Goal: Information Seeking & Learning: Learn about a topic

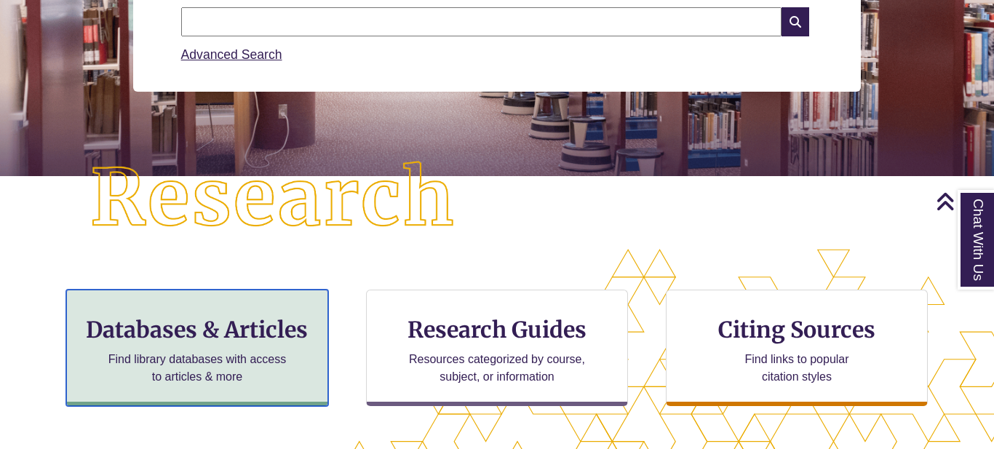
click at [229, 329] on h3 "Databases & Articles" at bounding box center [197, 330] width 237 height 28
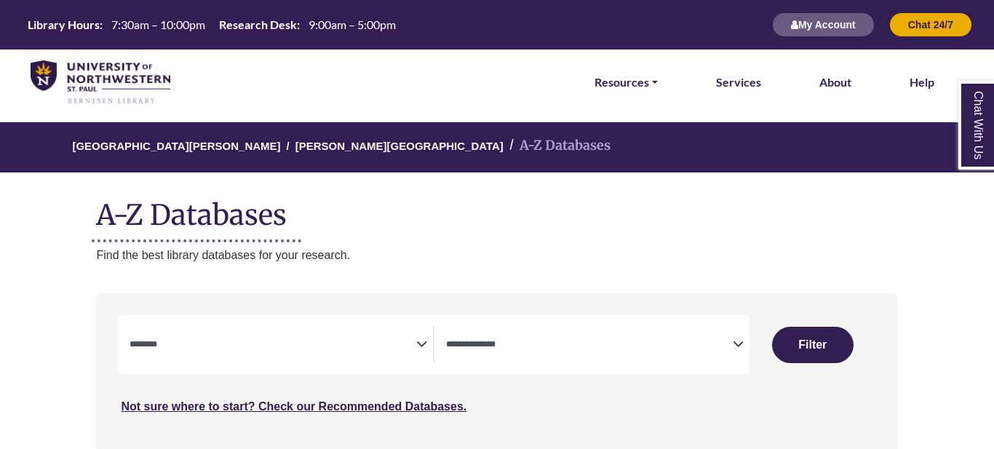
select select "Database Subject Filter"
click at [570, 345] on textarea "Search" at bounding box center [589, 346] width 287 height 12
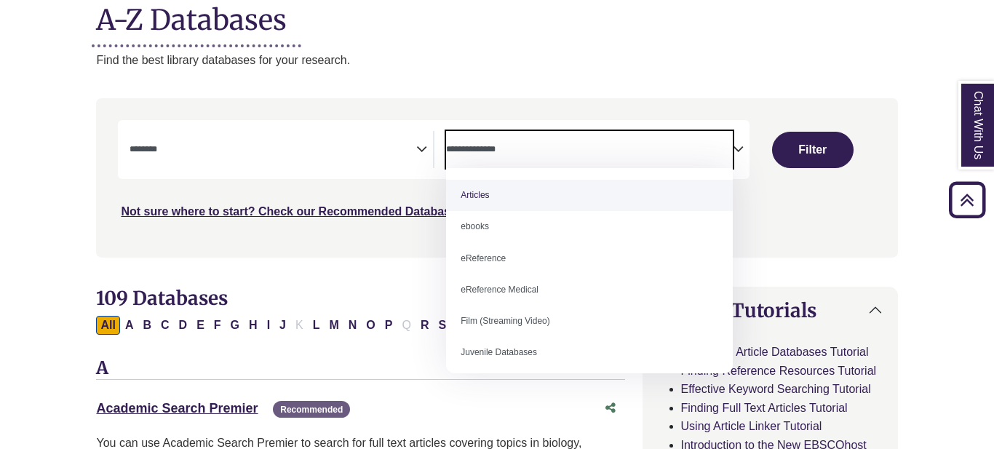
scroll to position [198, 0]
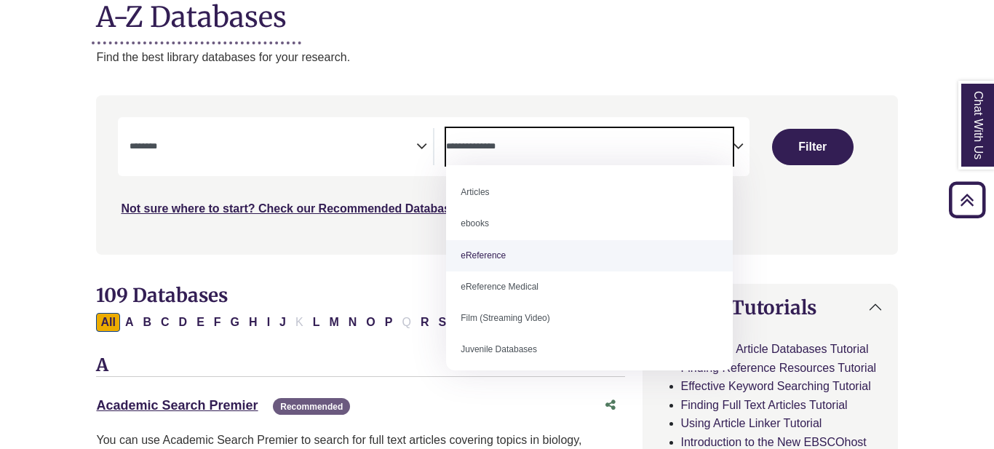
select select "*****"
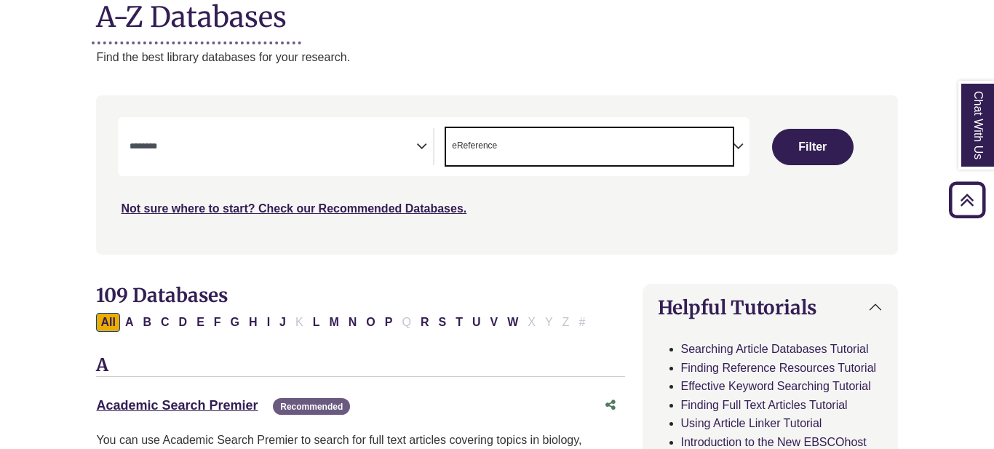
scroll to position [29, 0]
click at [832, 144] on button "Filter" at bounding box center [812, 147] width 81 height 36
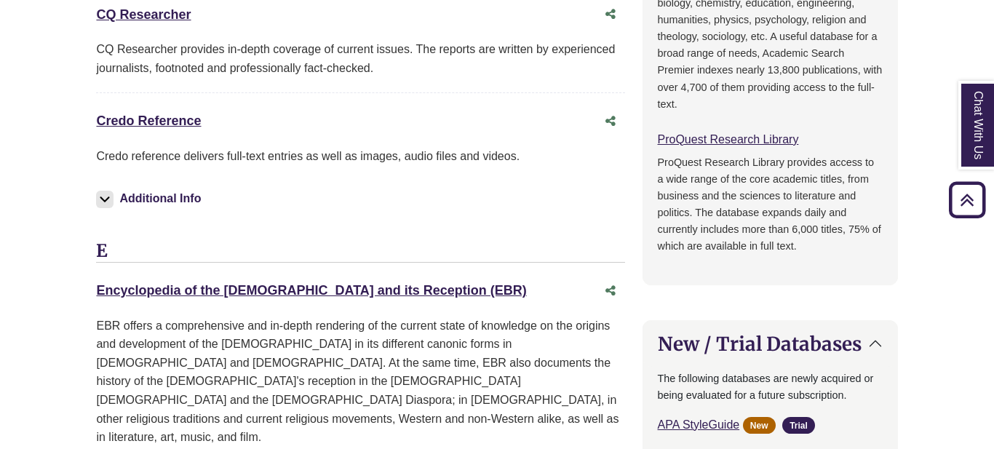
scroll to position [888, 0]
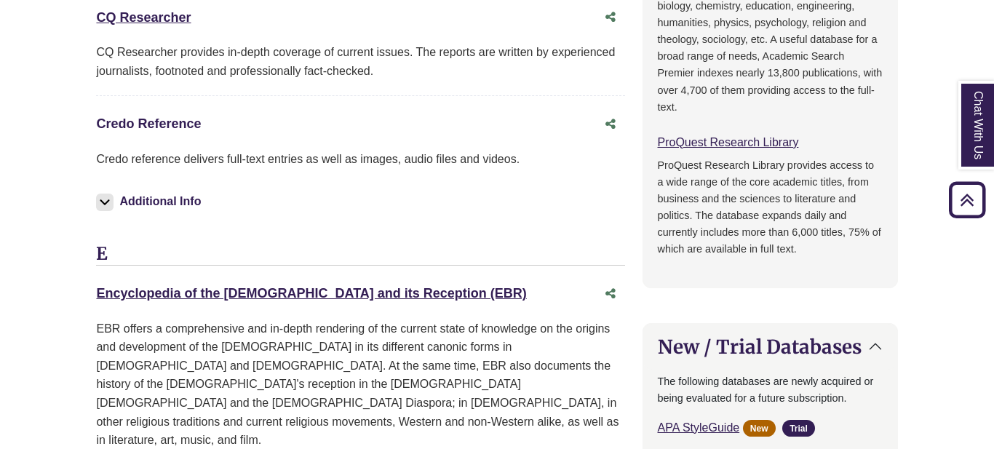
click at [193, 121] on link "Credo Reference This link opens in a new window" at bounding box center [148, 123] width 105 height 15
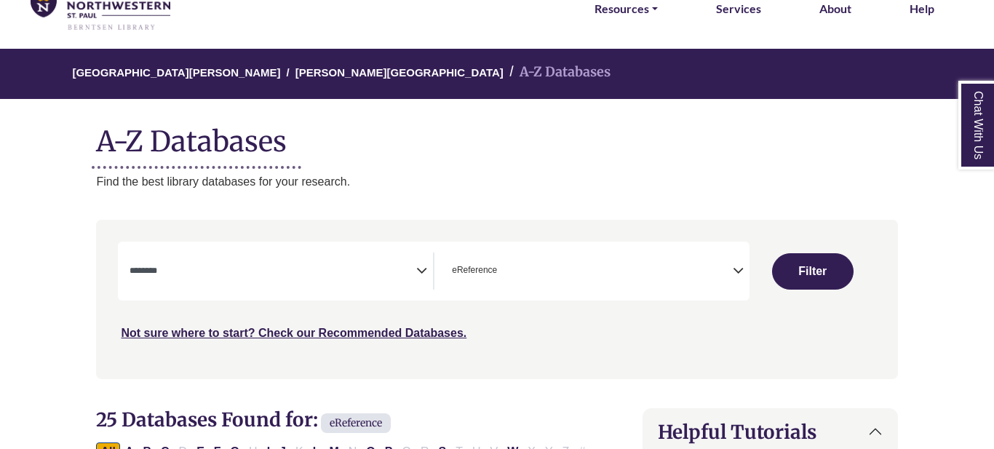
scroll to position [194, 0]
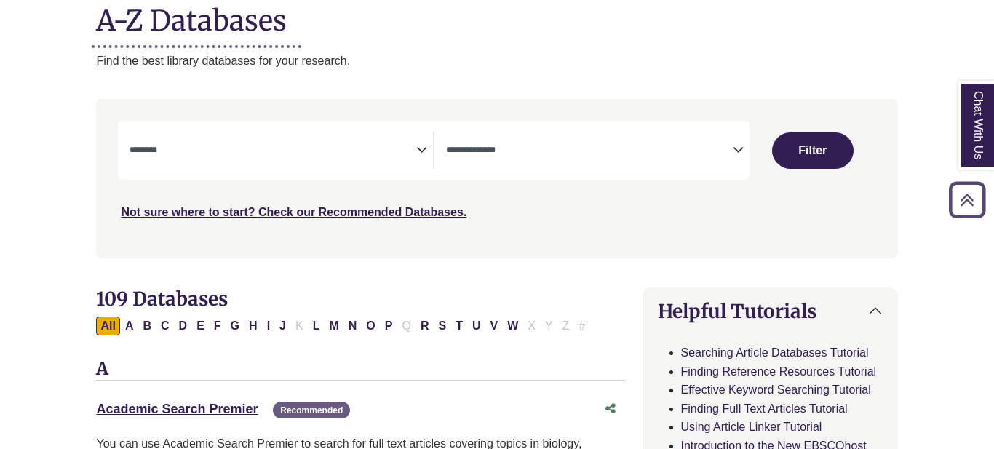
select select "Database Subject Filter"
select select "Database Types Filter"
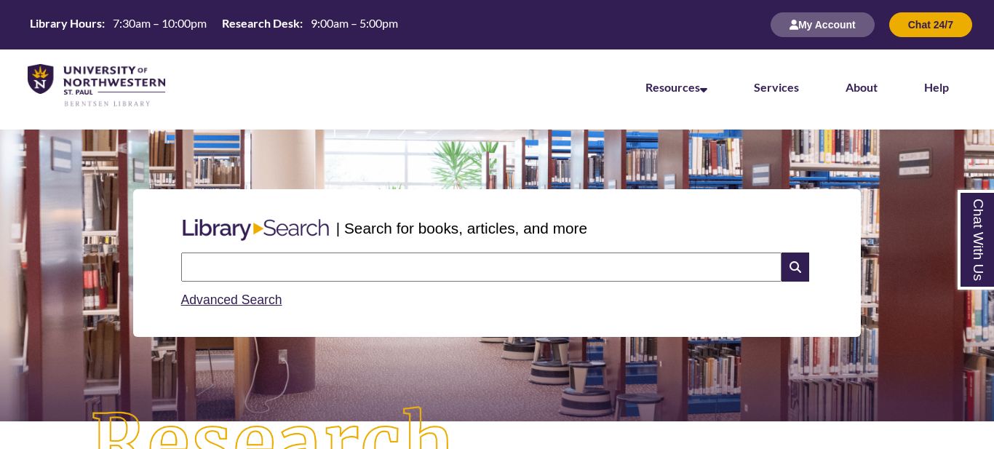
click at [267, 271] on input "text" at bounding box center [481, 266] width 600 height 29
type input "**********"
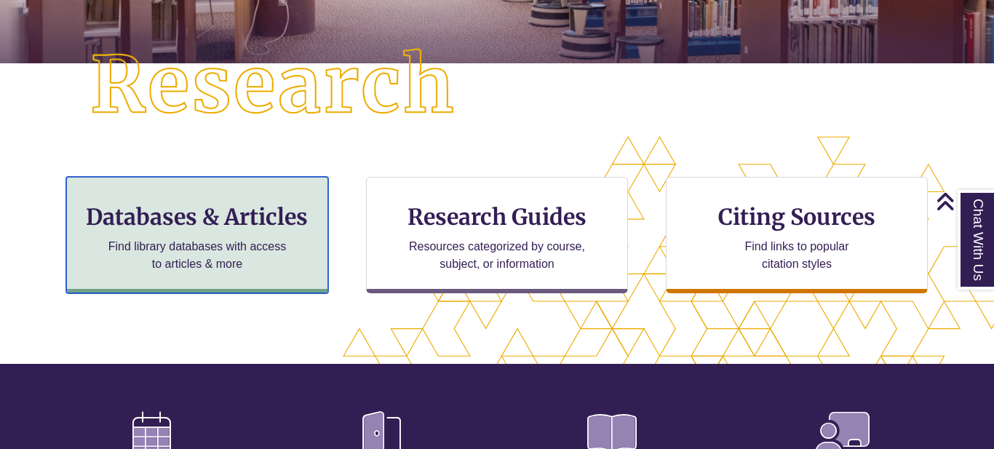
click at [214, 249] on p "Find library databases with access to articles & more" at bounding box center [198, 255] width 190 height 35
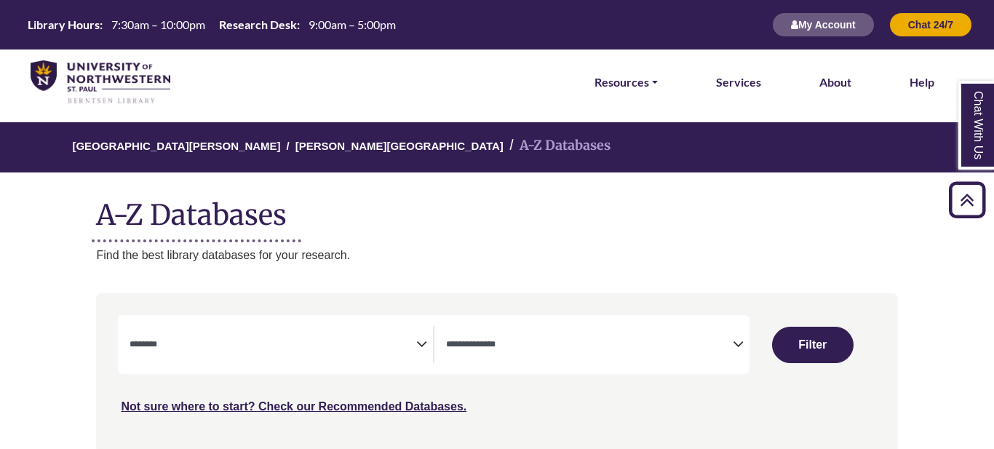
select select "Database Subject Filter"
select select "Database Types Filter"
click at [289, 326] on span "Search filters" at bounding box center [272, 344] width 287 height 37
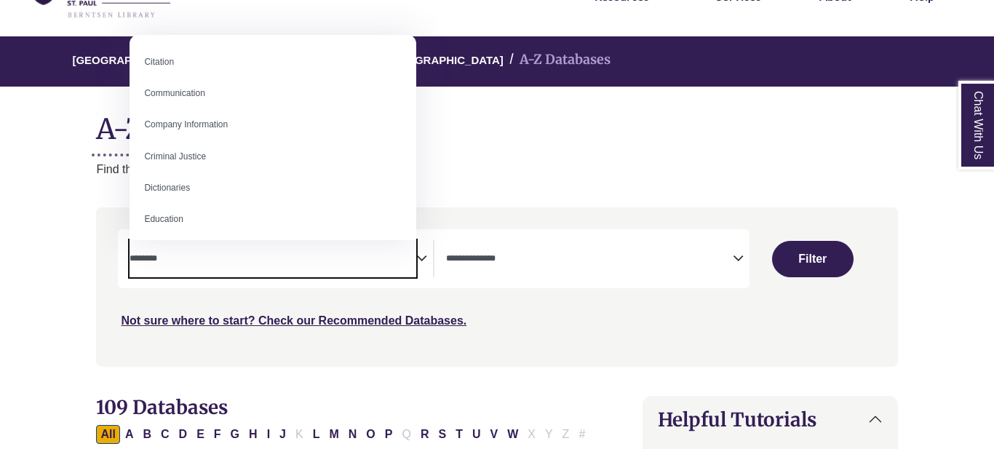
scroll to position [267, 0]
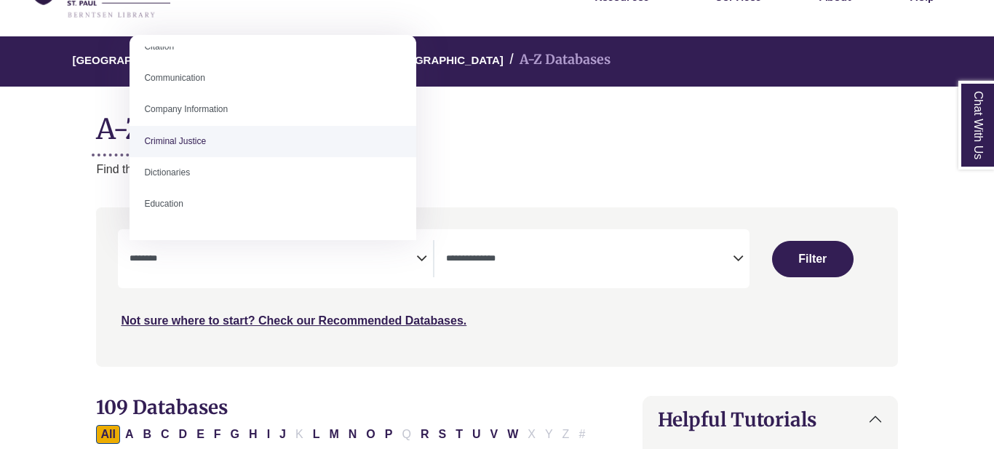
select select "******"
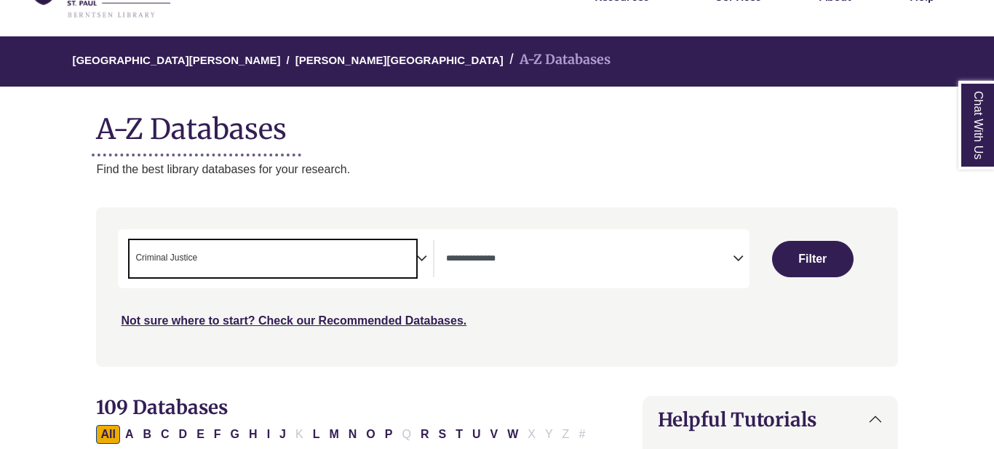
scroll to position [160, 0]
click at [652, 258] on textarea "Search" at bounding box center [589, 260] width 287 height 12
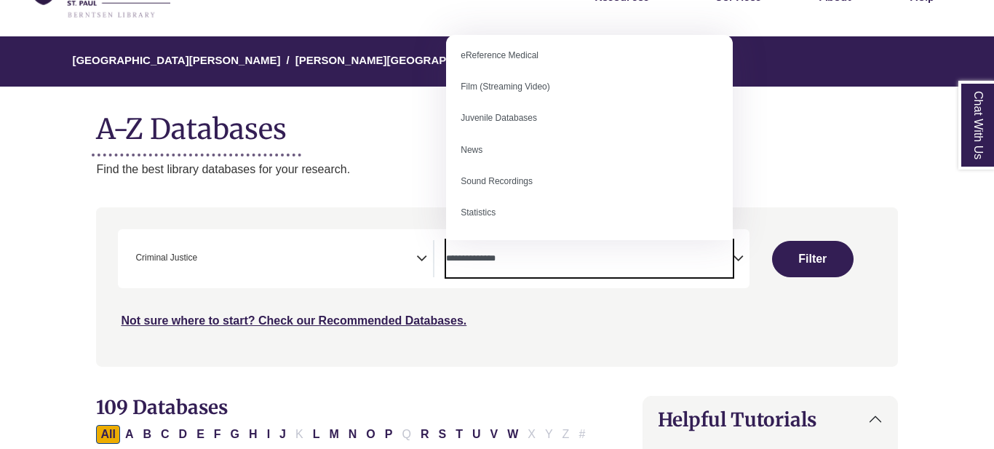
scroll to position [0, 0]
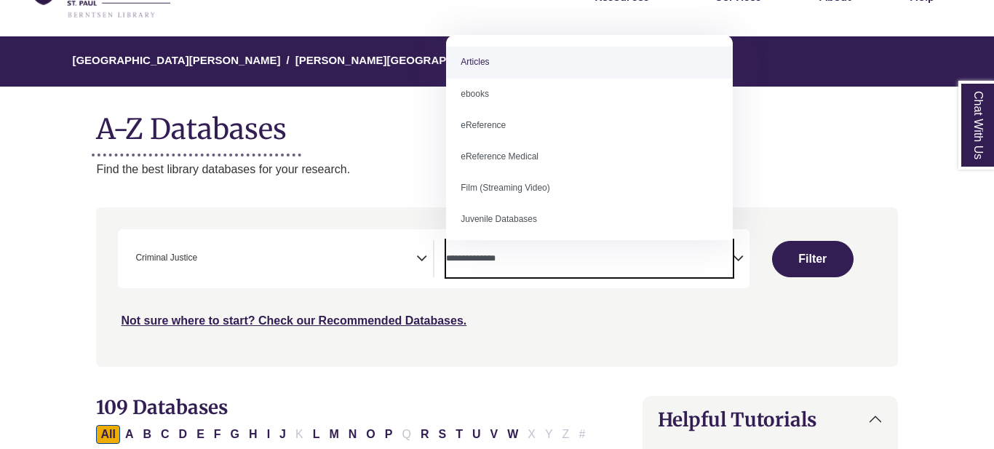
select select "*****"
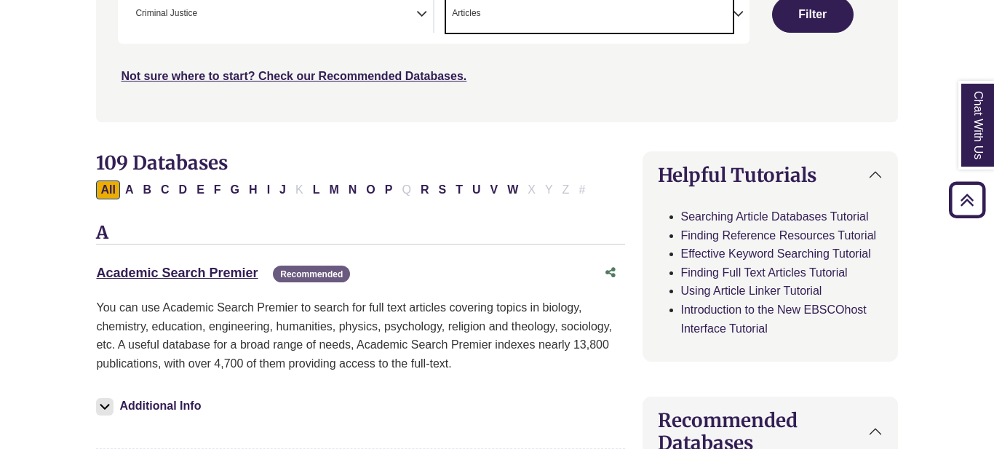
scroll to position [228, 0]
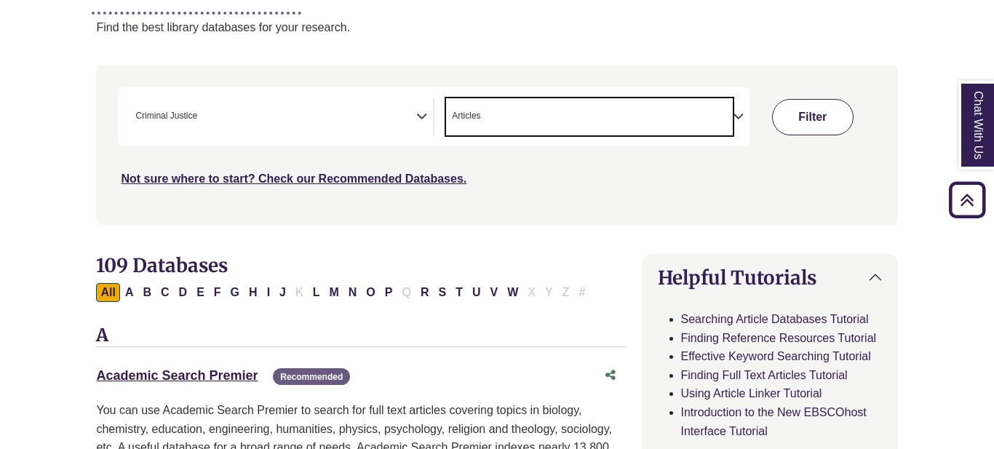
click at [804, 127] on button "Filter" at bounding box center [812, 117] width 81 height 36
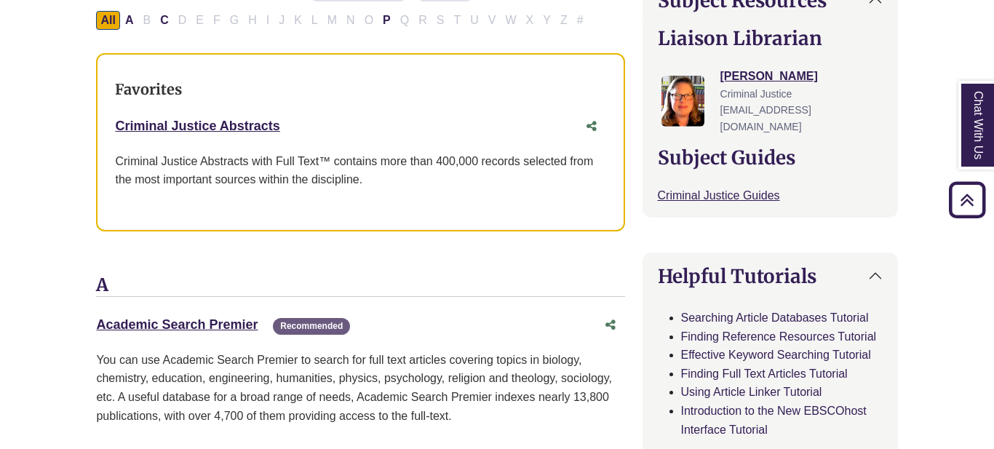
scroll to position [509, 0]
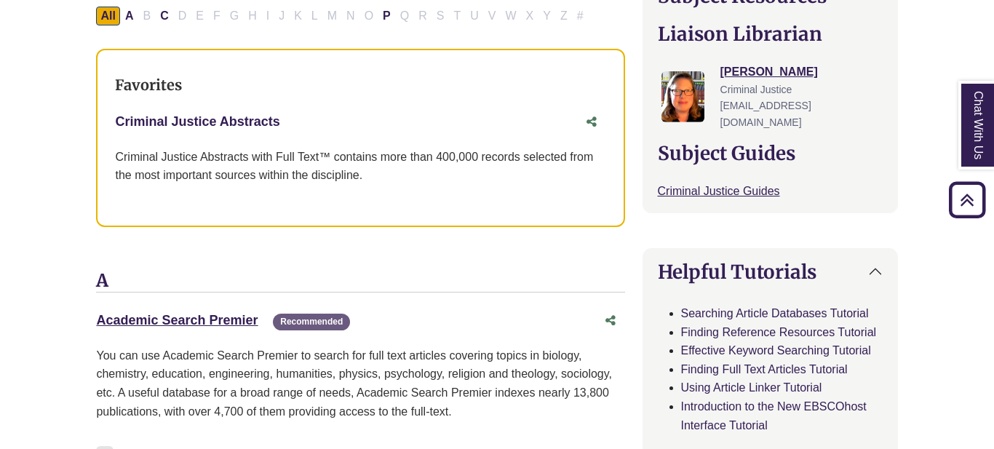
click at [246, 121] on link "Criminal Justice Abstracts This link opens in a new window" at bounding box center [197, 121] width 164 height 15
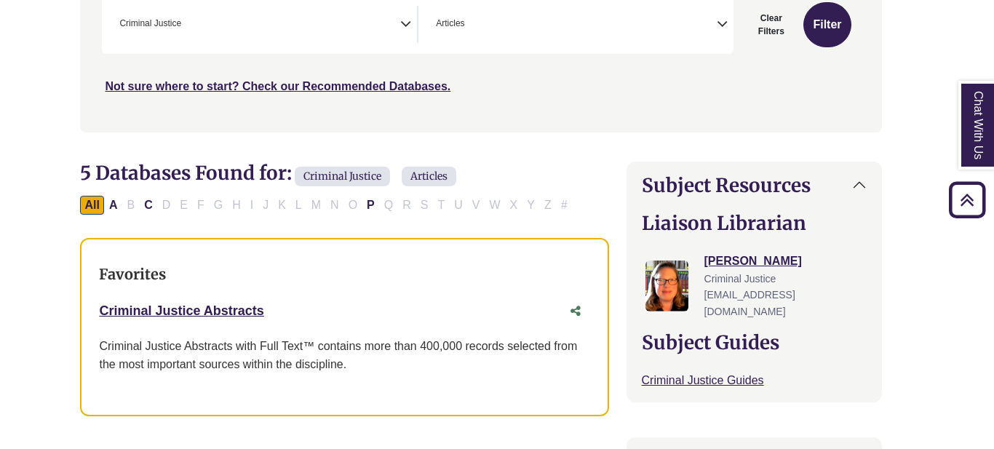
scroll to position [321, 16]
